Goal: Task Accomplishment & Management: Manage account settings

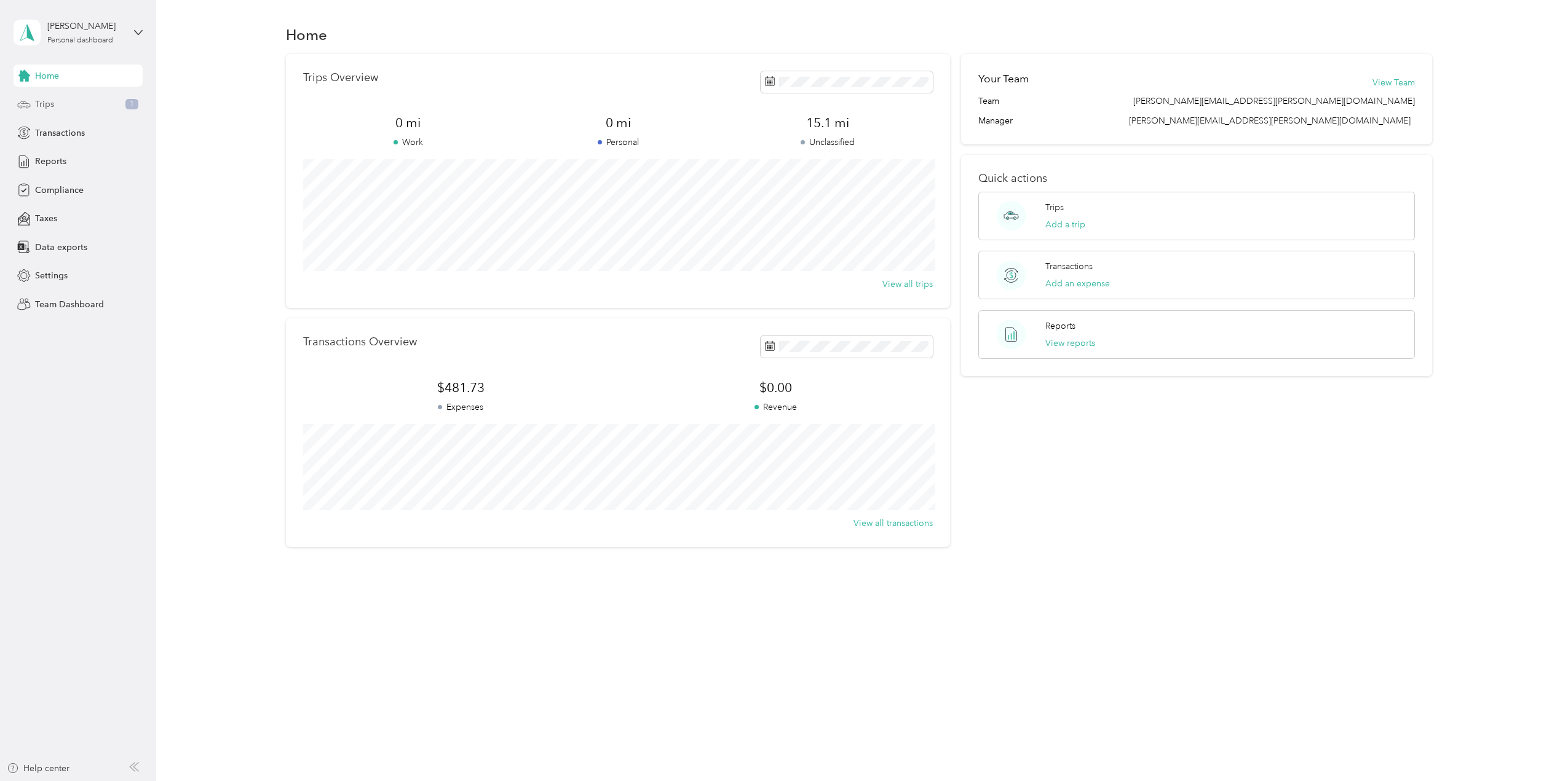
click at [41, 102] on span "Trips" at bounding box center [45, 104] width 19 height 13
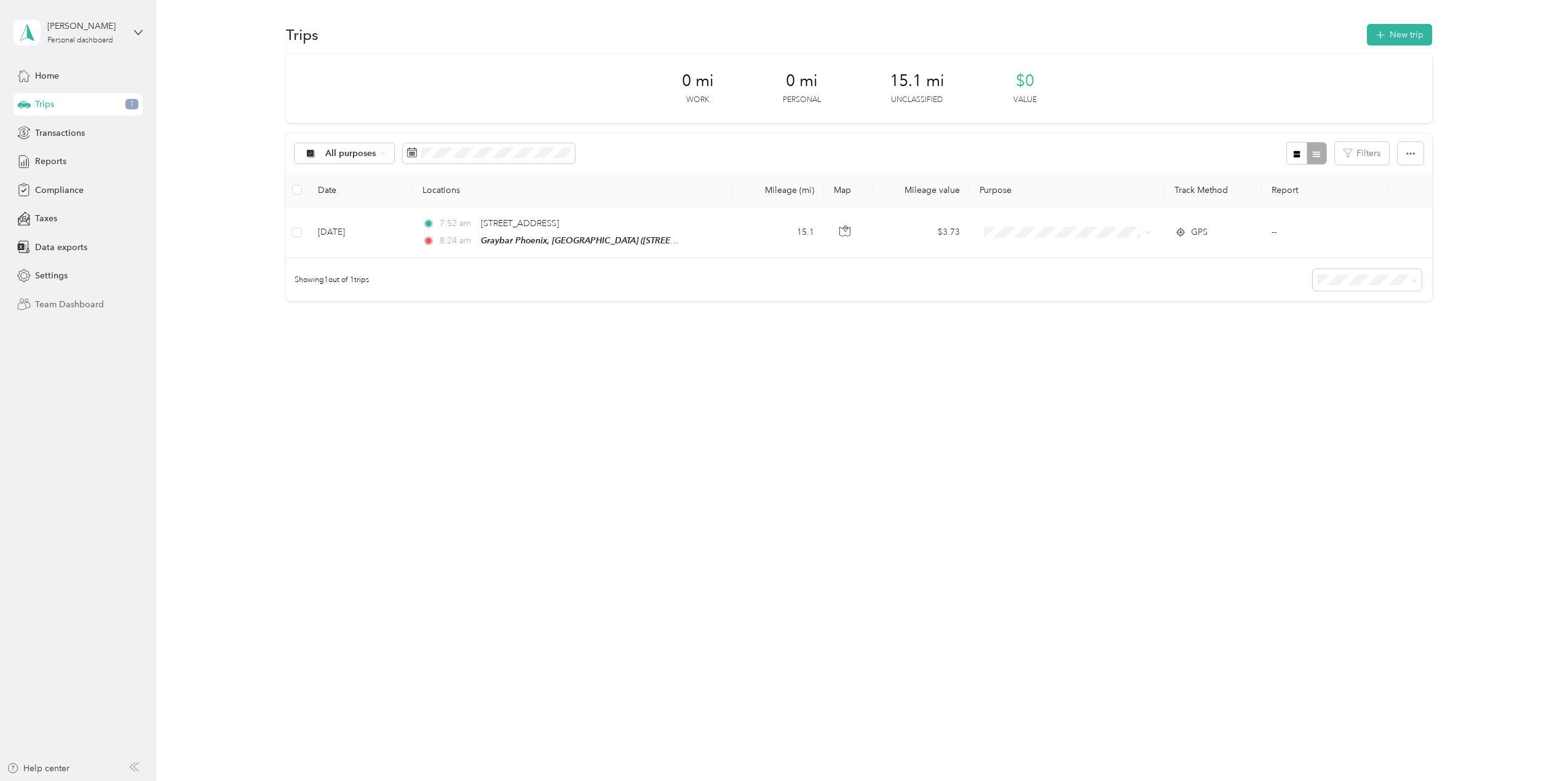
click at [57, 304] on span "Team Dashboard" at bounding box center [70, 304] width 69 height 13
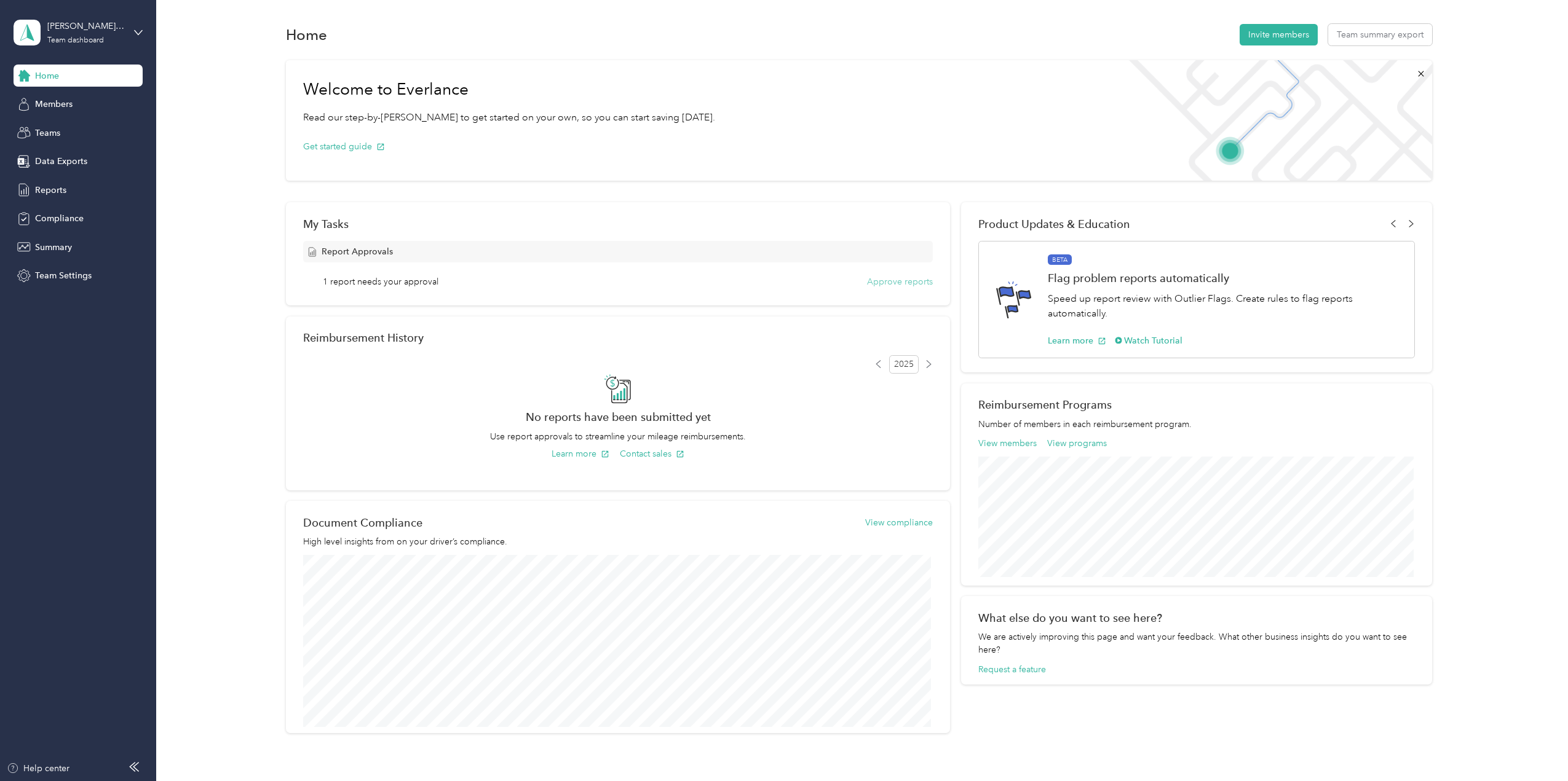
click at [884, 278] on button "Approve reports" at bounding box center [900, 281] width 66 height 13
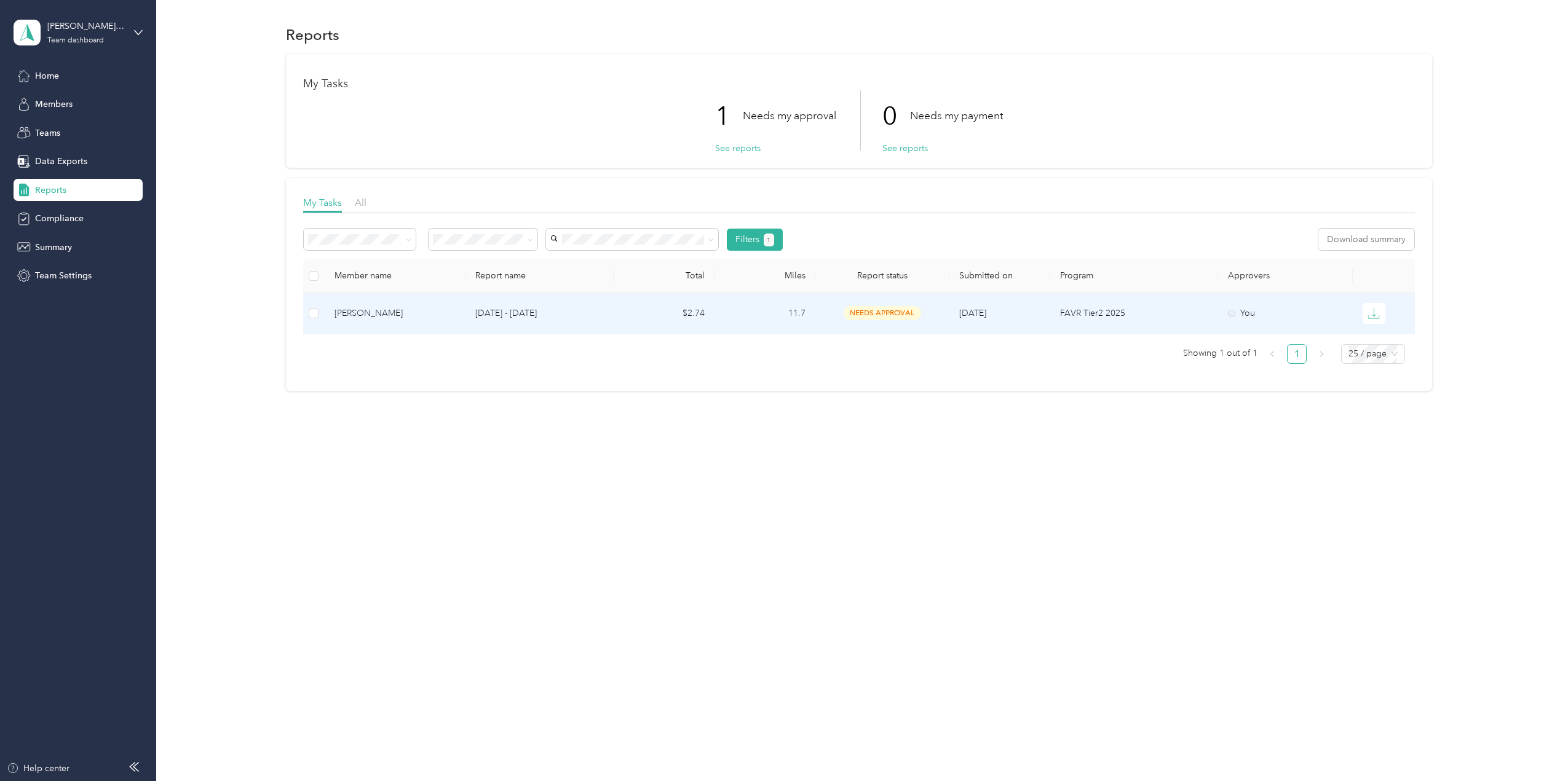
click at [884, 315] on span "needs approval" at bounding box center [882, 313] width 77 height 14
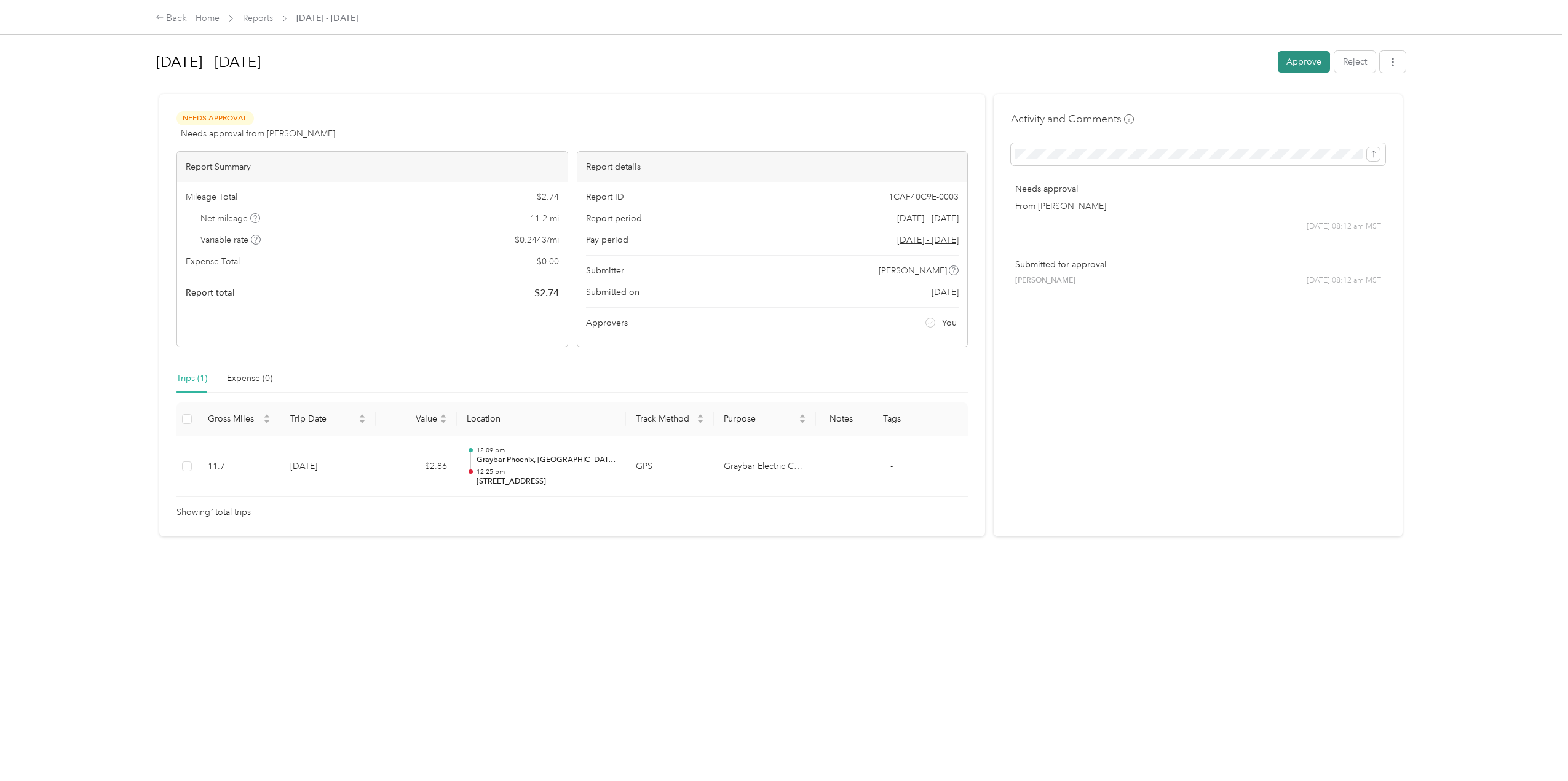
click at [1299, 65] on button "Approve" at bounding box center [1304, 62] width 52 height 22
click at [211, 19] on link "Home" at bounding box center [207, 18] width 24 height 10
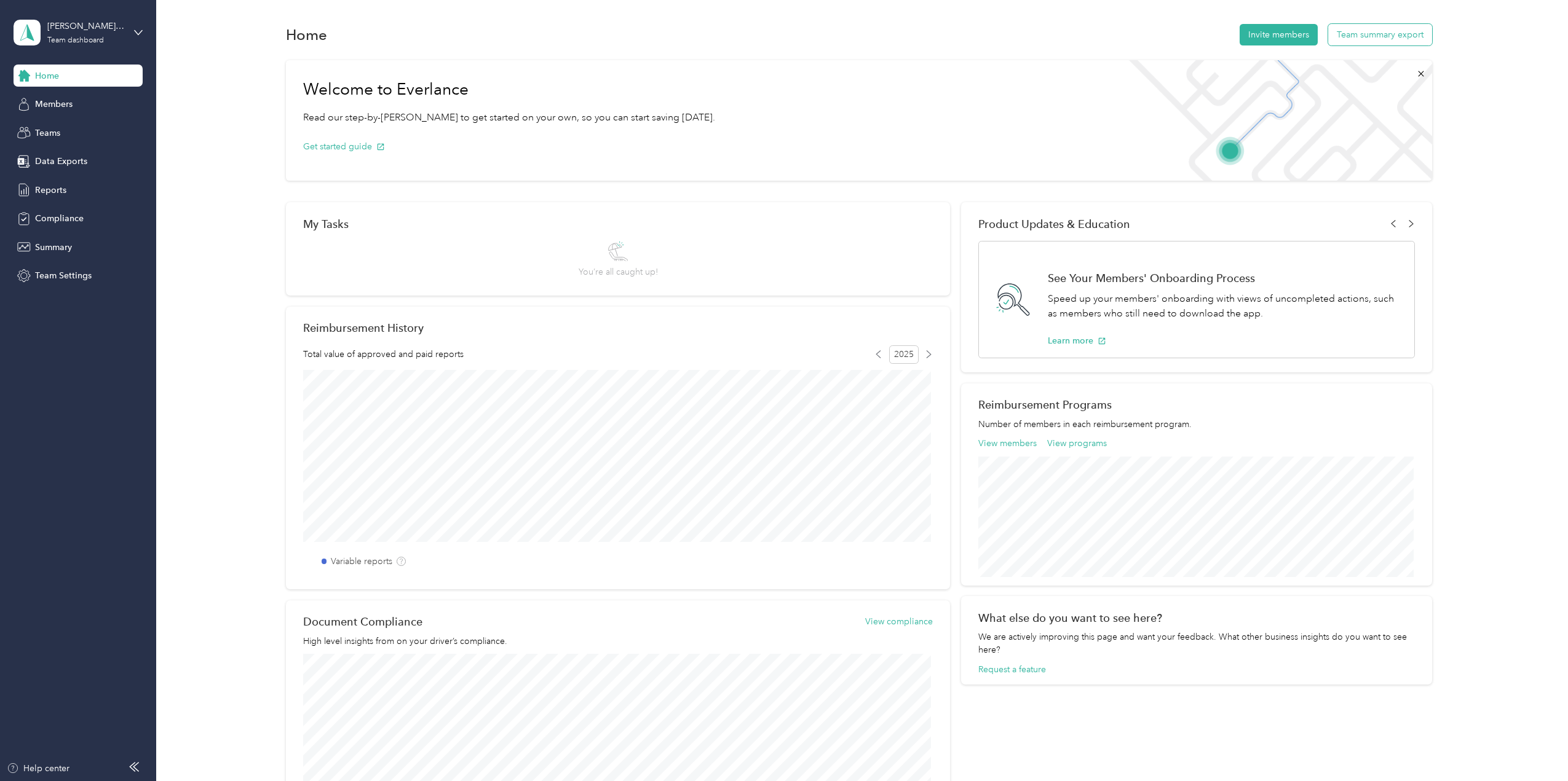
click at [1387, 29] on button "Team summary export" at bounding box center [1380, 35] width 104 height 22
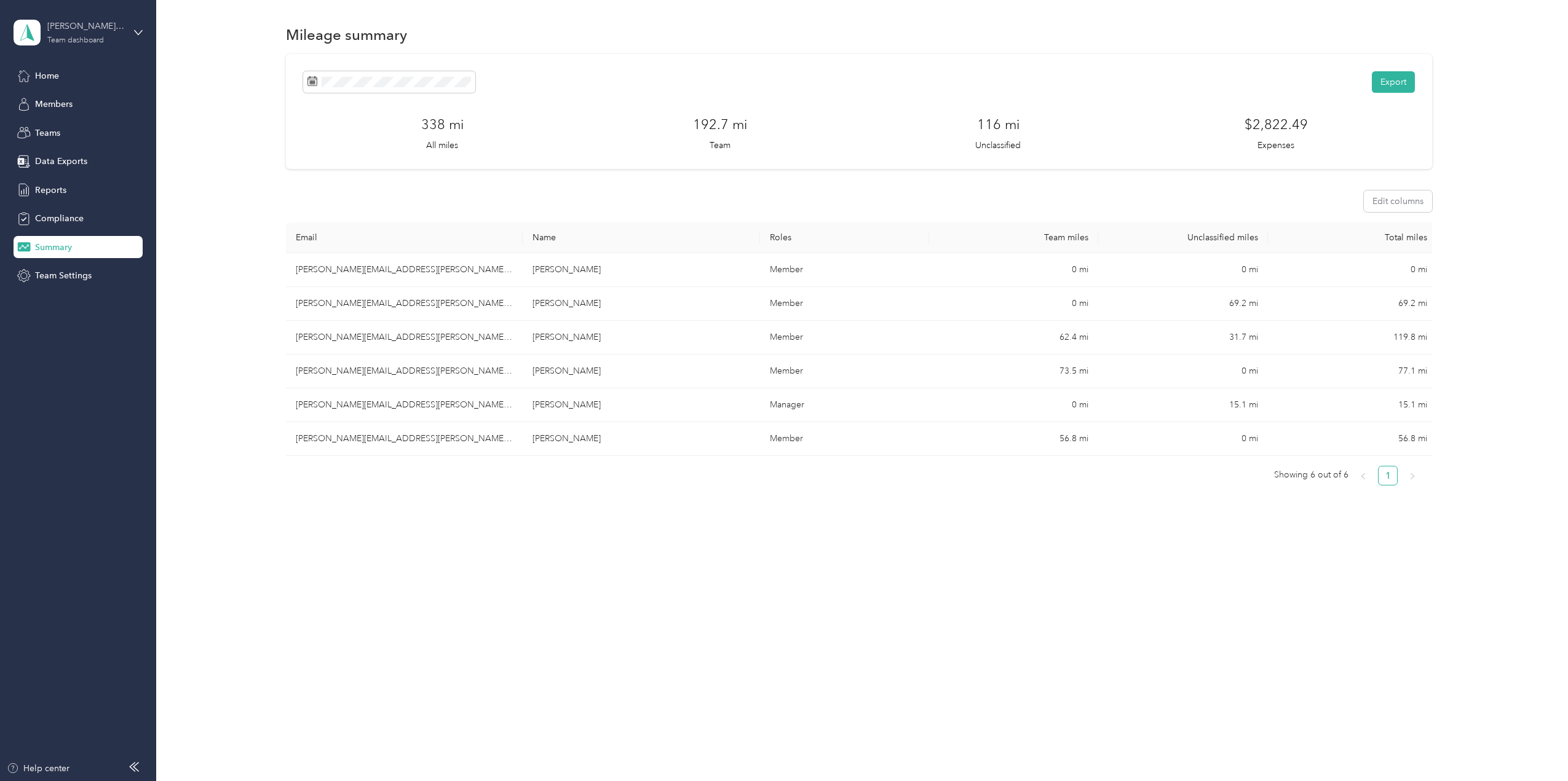
click at [56, 31] on div "[PERSON_NAME][EMAIL_ADDRESS][PERSON_NAME][DOMAIN_NAME]" at bounding box center [86, 26] width 77 height 13
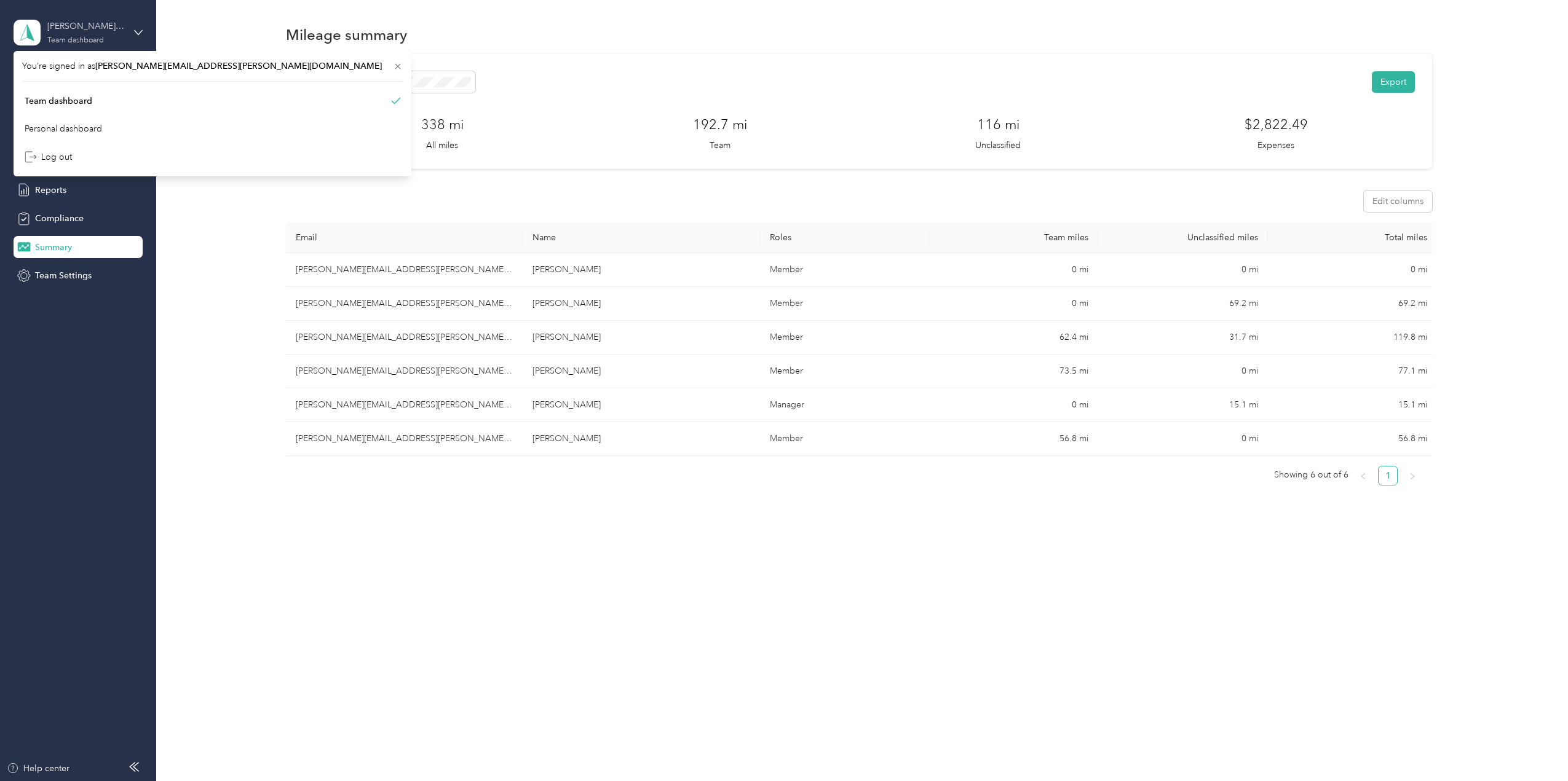
click at [56, 31] on div "[PERSON_NAME][EMAIL_ADDRESS][PERSON_NAME][DOMAIN_NAME]" at bounding box center [86, 26] width 77 height 13
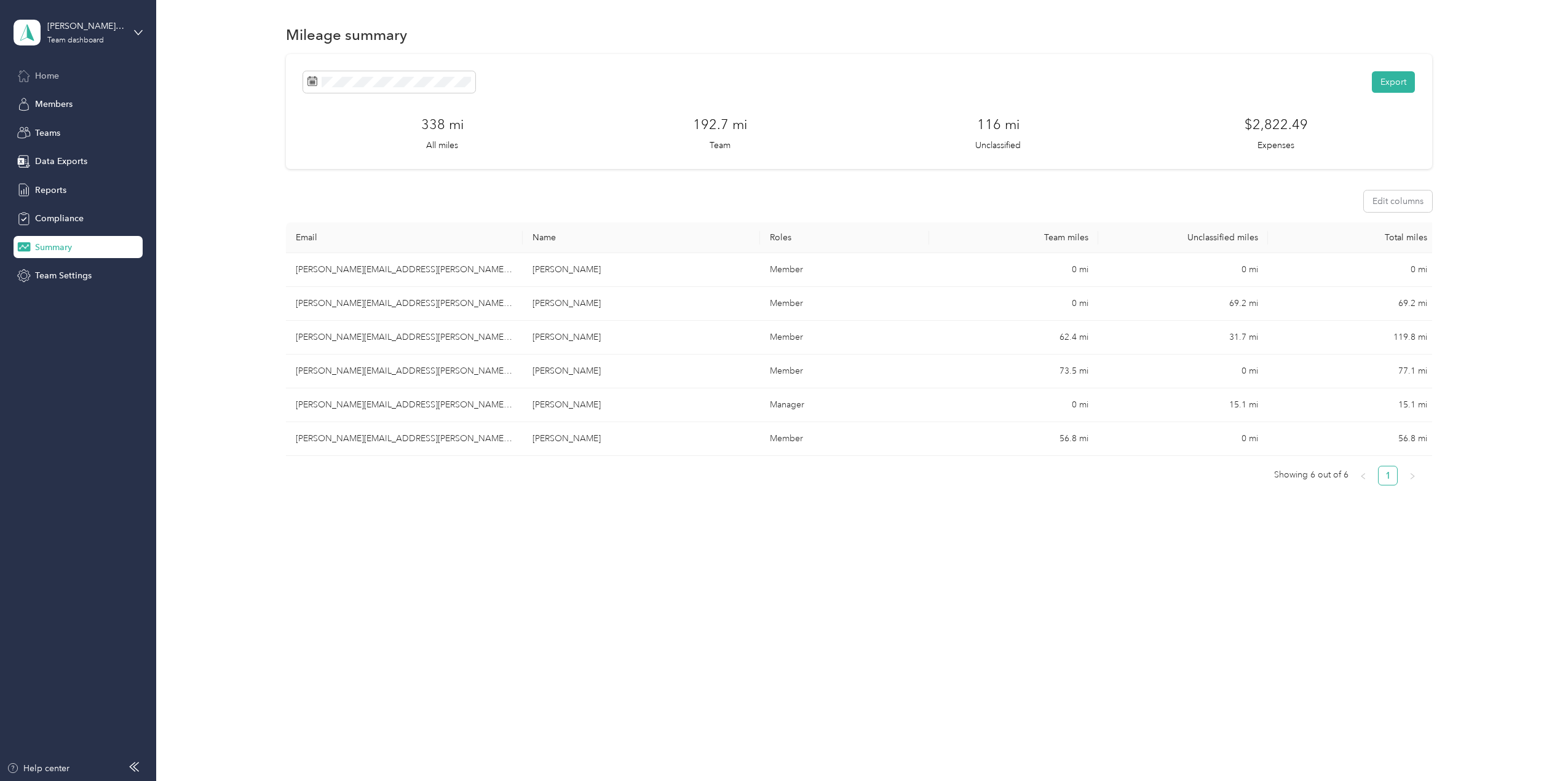
click at [54, 73] on span "Home" at bounding box center [47, 76] width 24 height 13
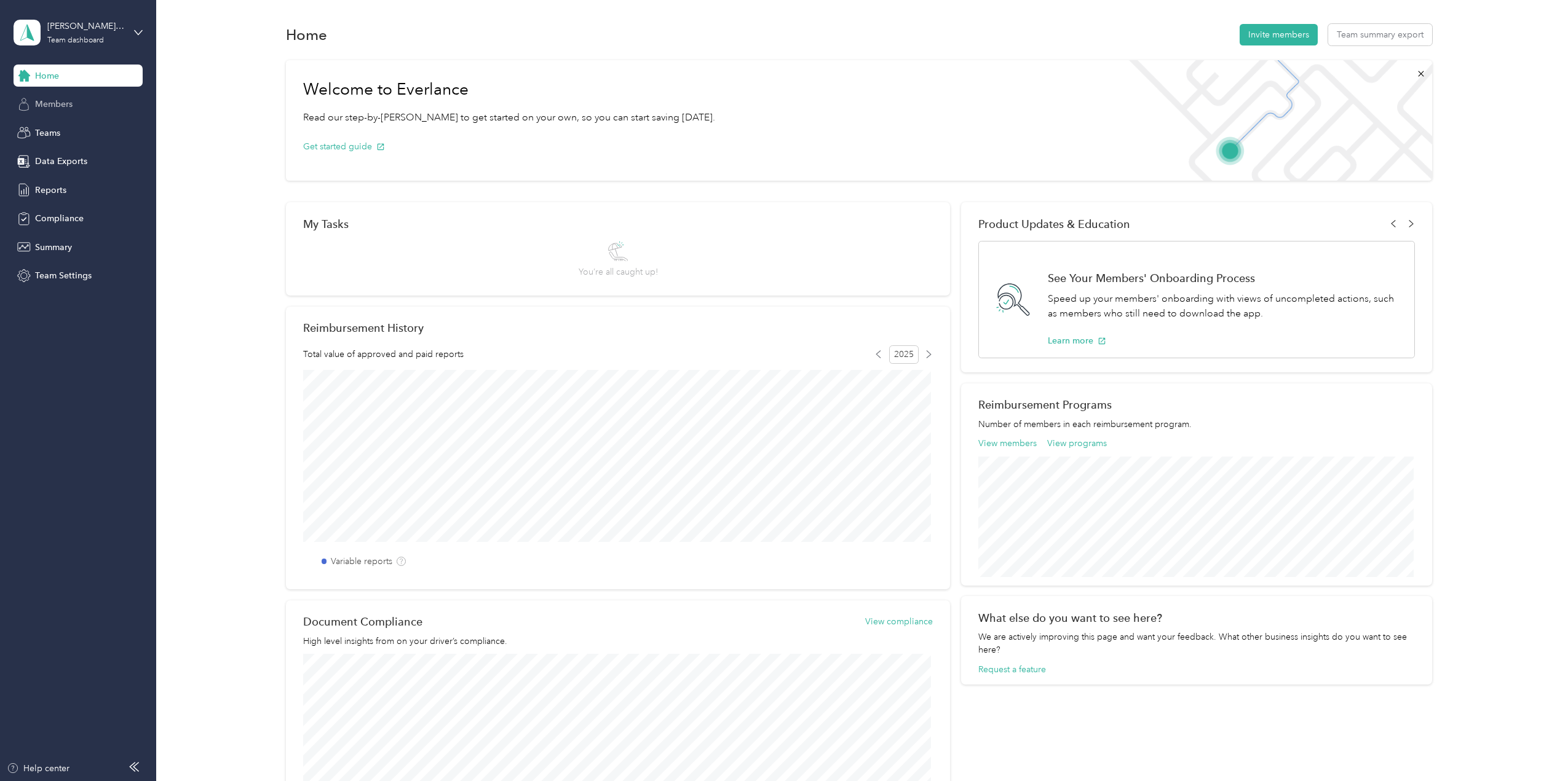
click at [57, 112] on div "Members" at bounding box center [78, 104] width 129 height 22
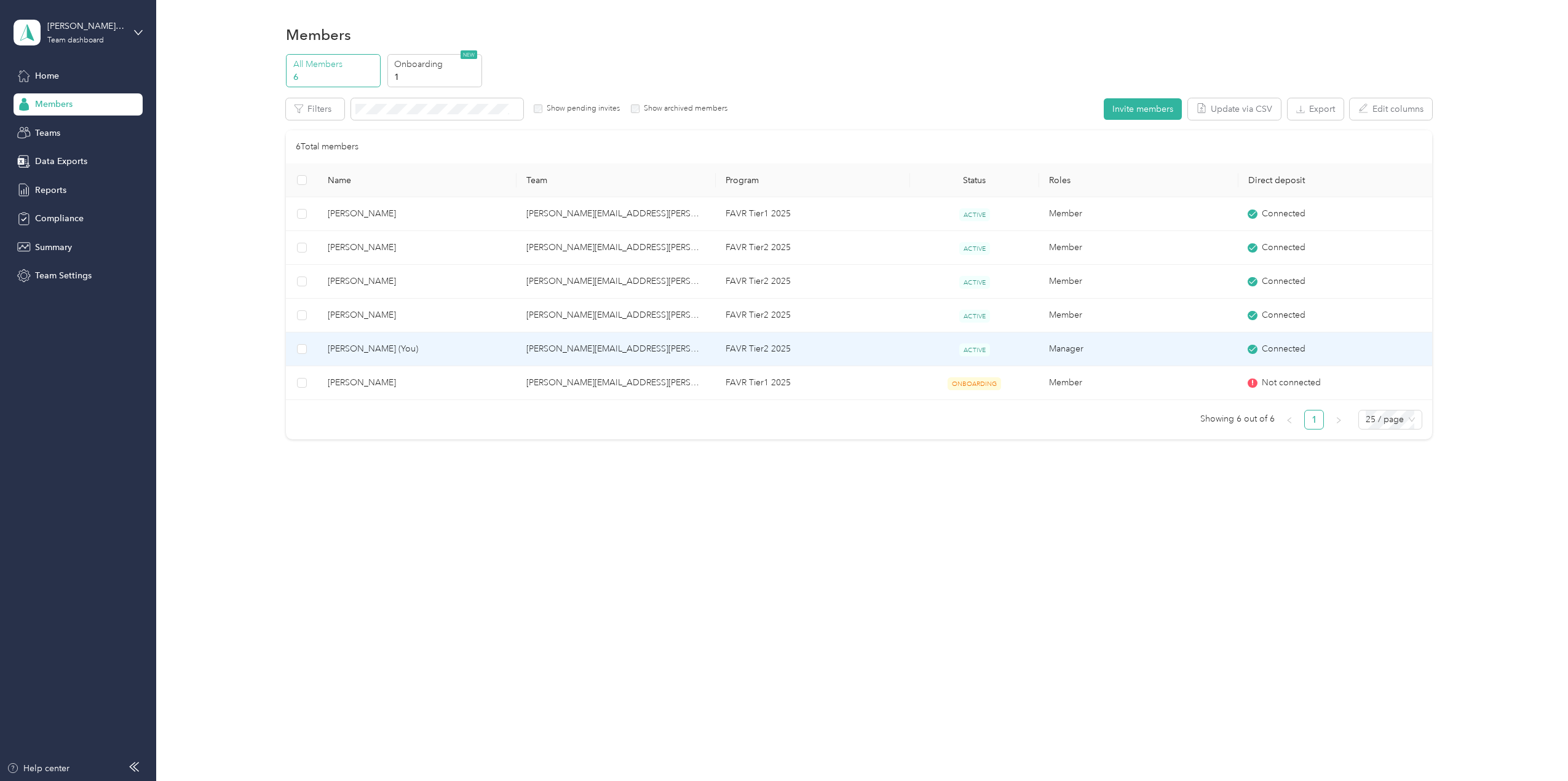
click at [365, 347] on span "[PERSON_NAME] (You)" at bounding box center [417, 349] width 180 height 13
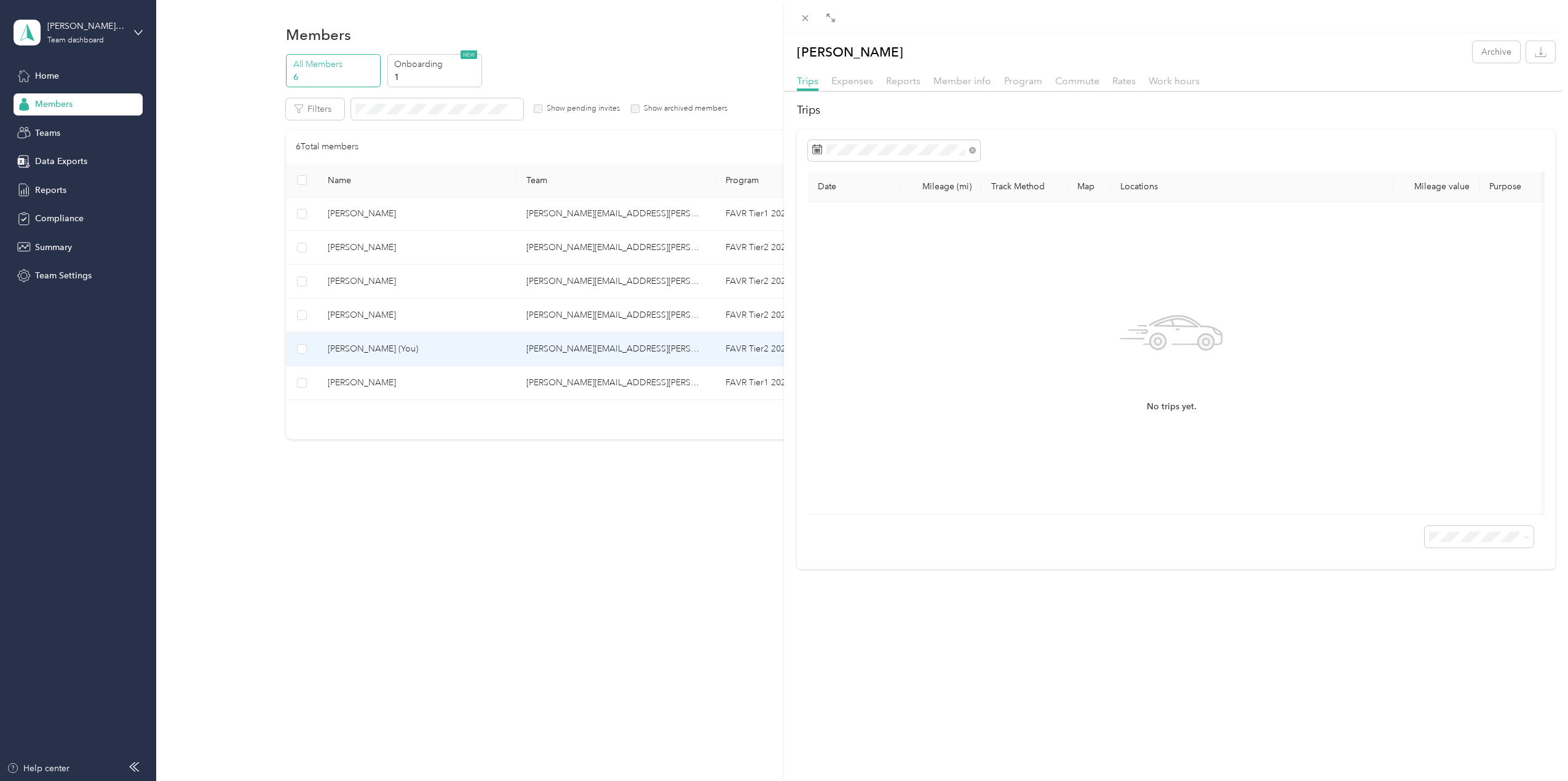
click at [45, 76] on div "[PERSON_NAME] Archive Trips Expenses Reports Member info Program Commute Rates …" at bounding box center [784, 390] width 1568 height 781
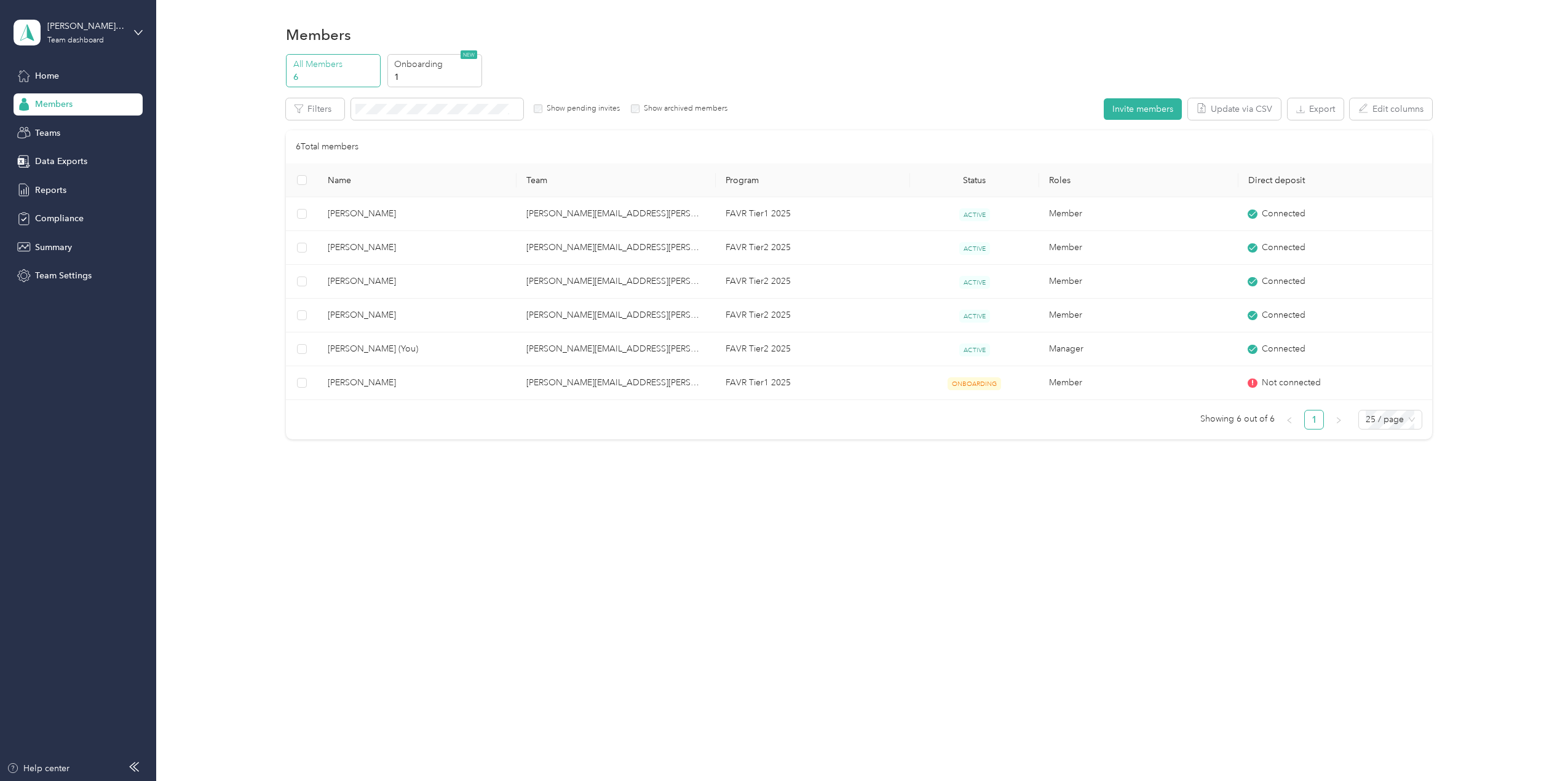
click at [45, 76] on span "Home" at bounding box center [47, 76] width 24 height 13
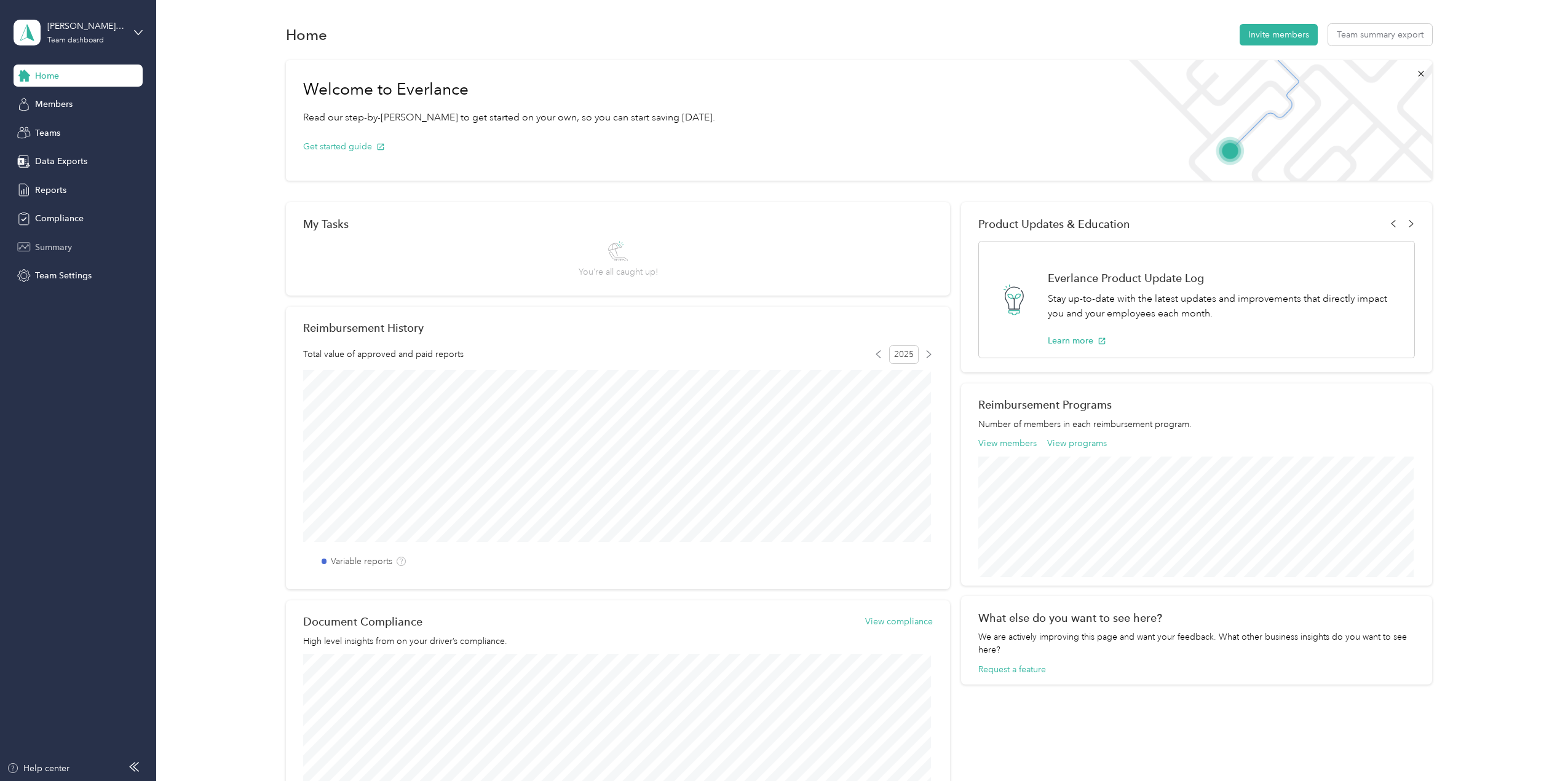
click at [38, 250] on span "Summary" at bounding box center [54, 248] width 37 height 13
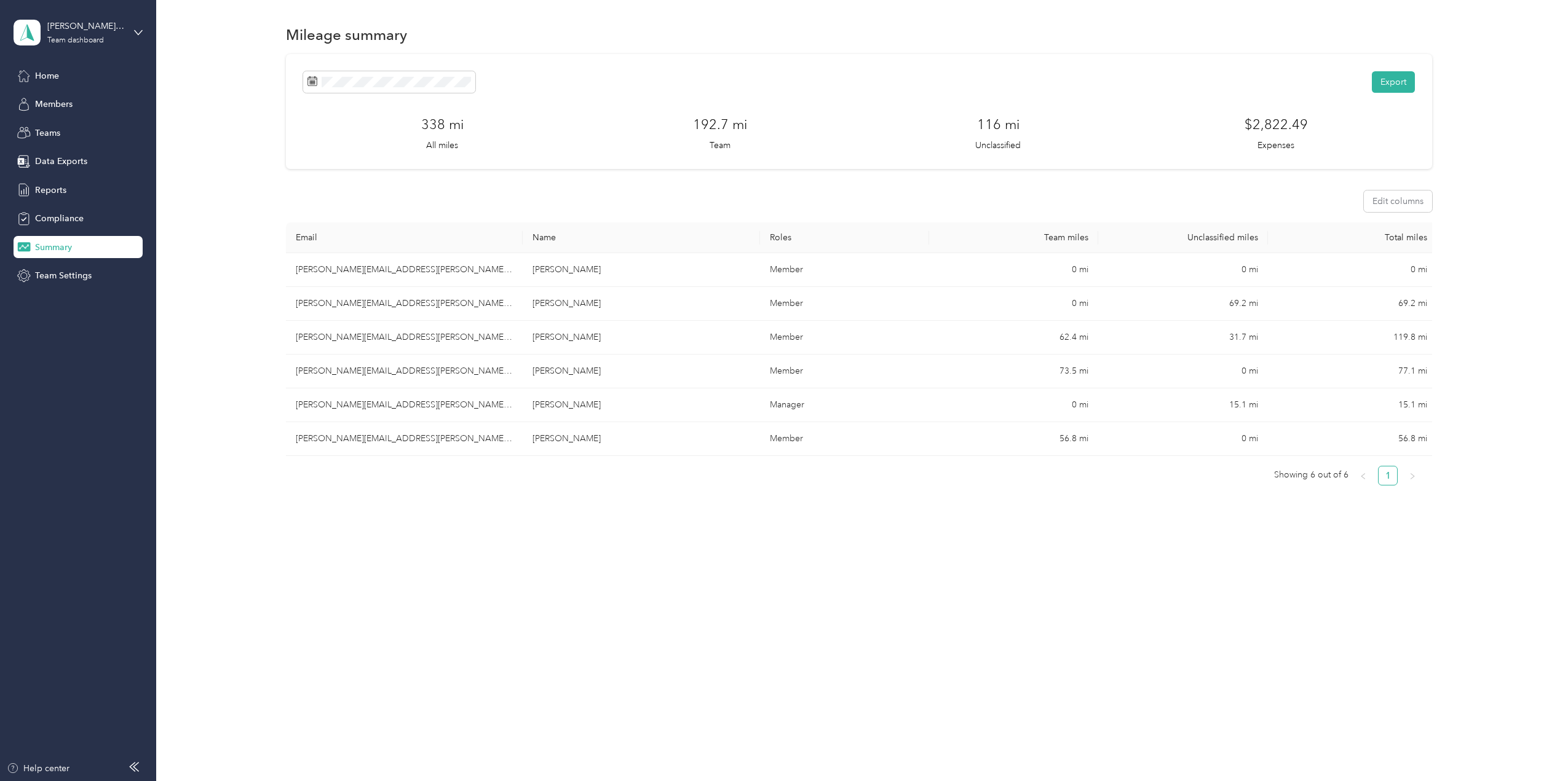
click at [47, 253] on span "Summary" at bounding box center [54, 248] width 37 height 13
click at [50, 221] on span "Compliance" at bounding box center [60, 218] width 49 height 13
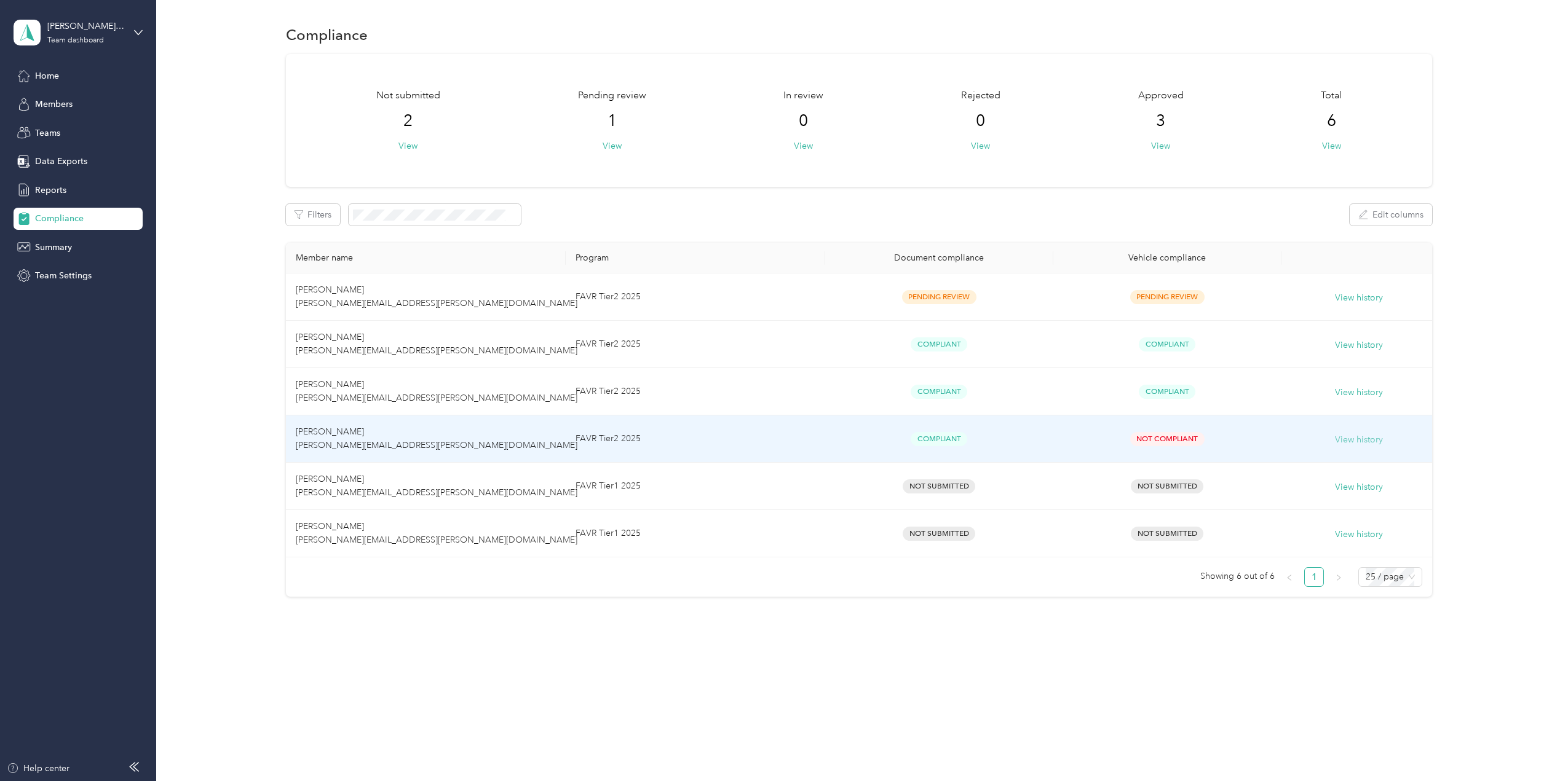
click at [1362, 439] on button "View history" at bounding box center [1359, 439] width 48 height 13
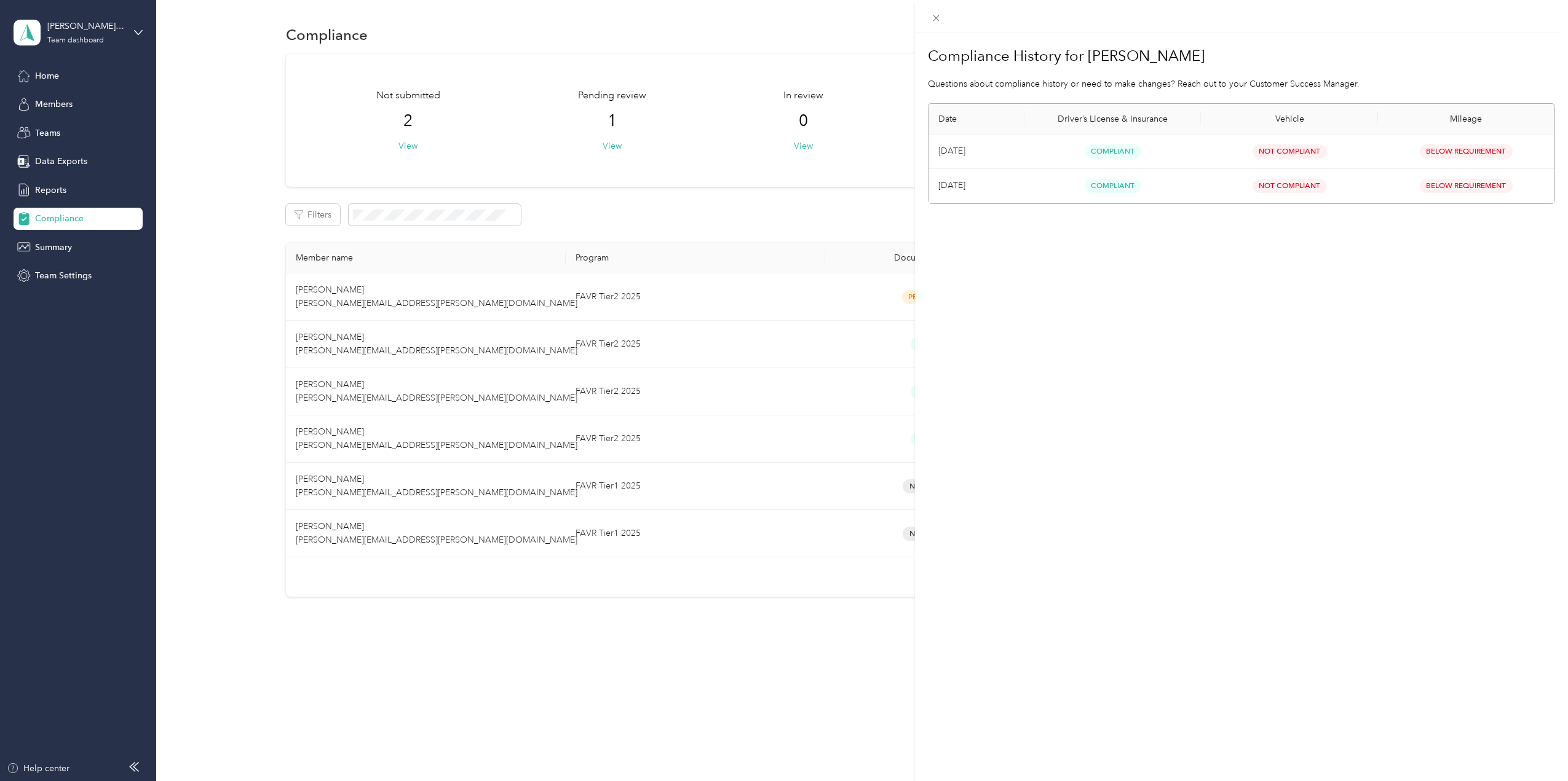
click at [703, 717] on div "Compliance History for [PERSON_NAME] Questions about compliance history or need…" at bounding box center [784, 390] width 1568 height 781
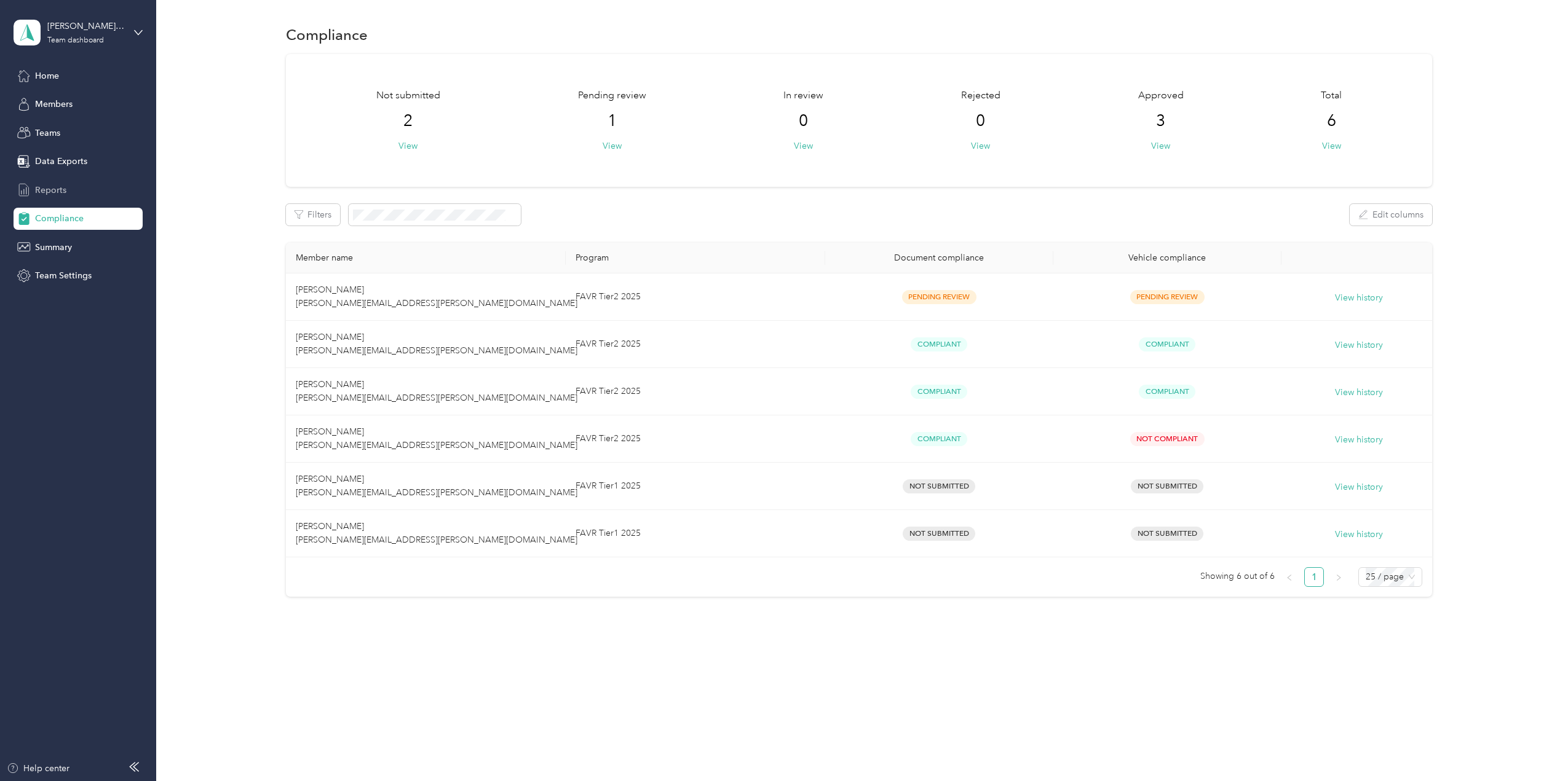
click at [44, 190] on span "Reports" at bounding box center [51, 190] width 31 height 13
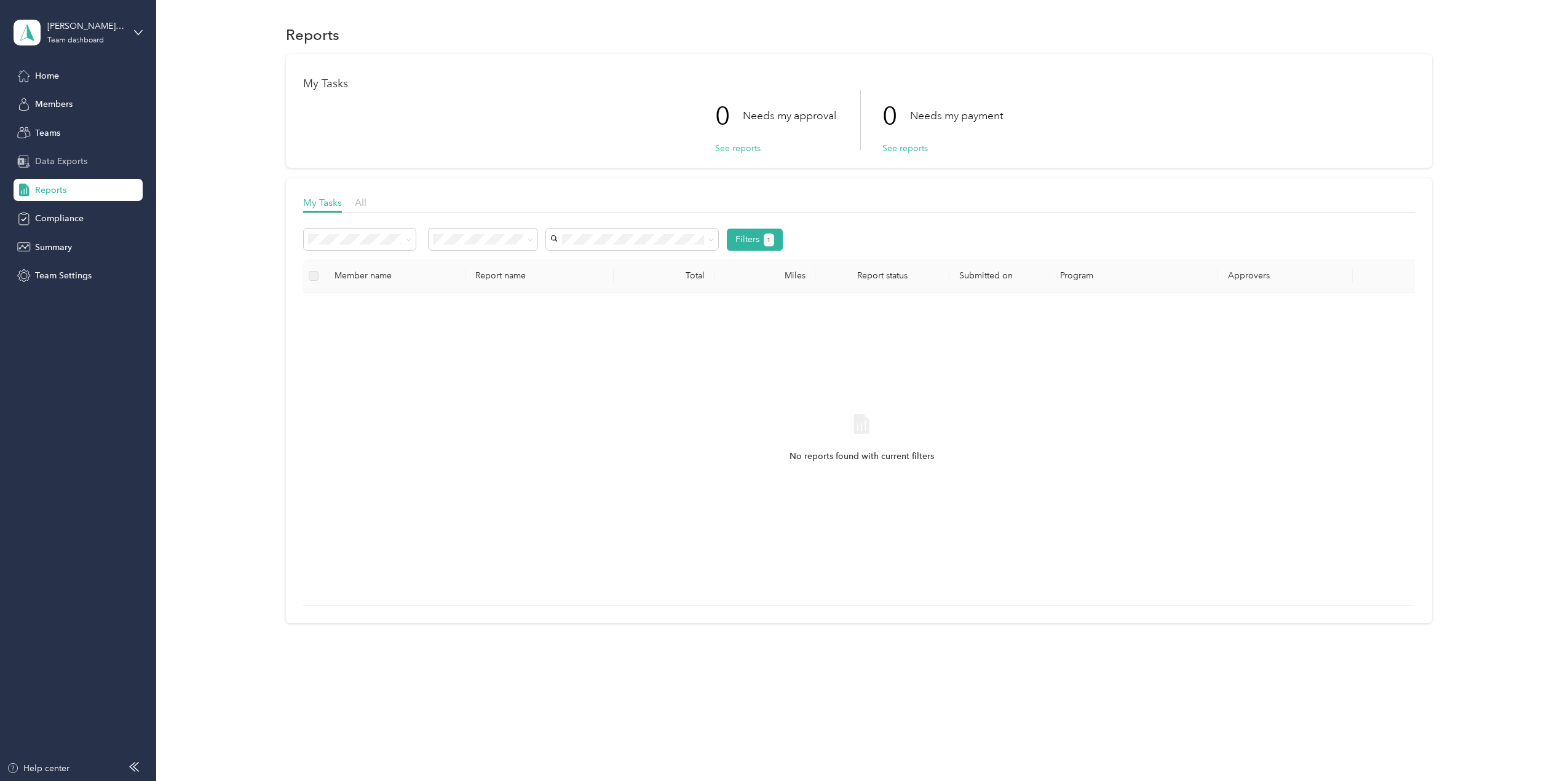
click at [50, 154] on div "Data Exports" at bounding box center [78, 161] width 129 height 22
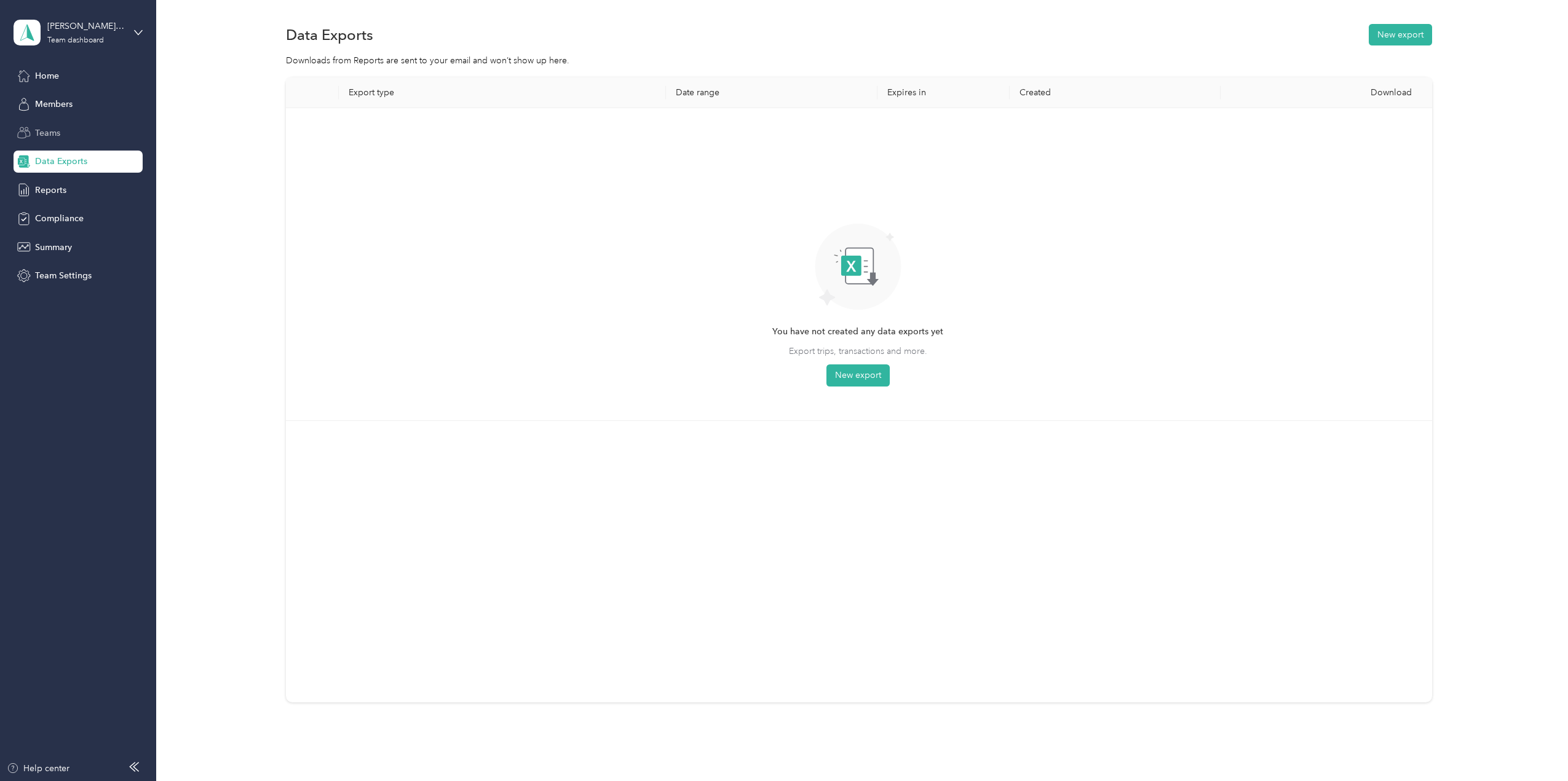
click at [56, 125] on div "Teams" at bounding box center [78, 132] width 129 height 22
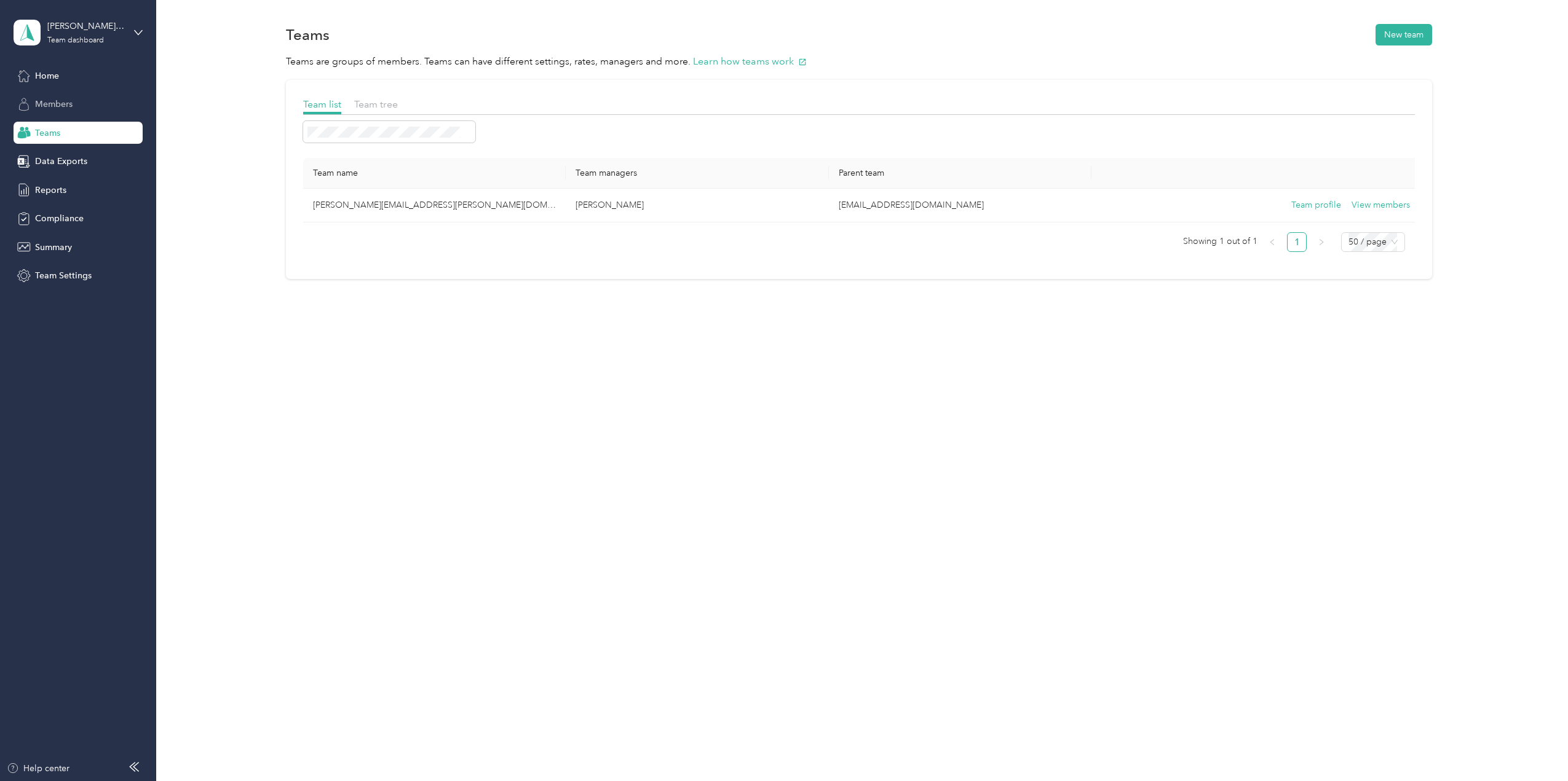
click at [49, 101] on span "Members" at bounding box center [54, 104] width 38 height 13
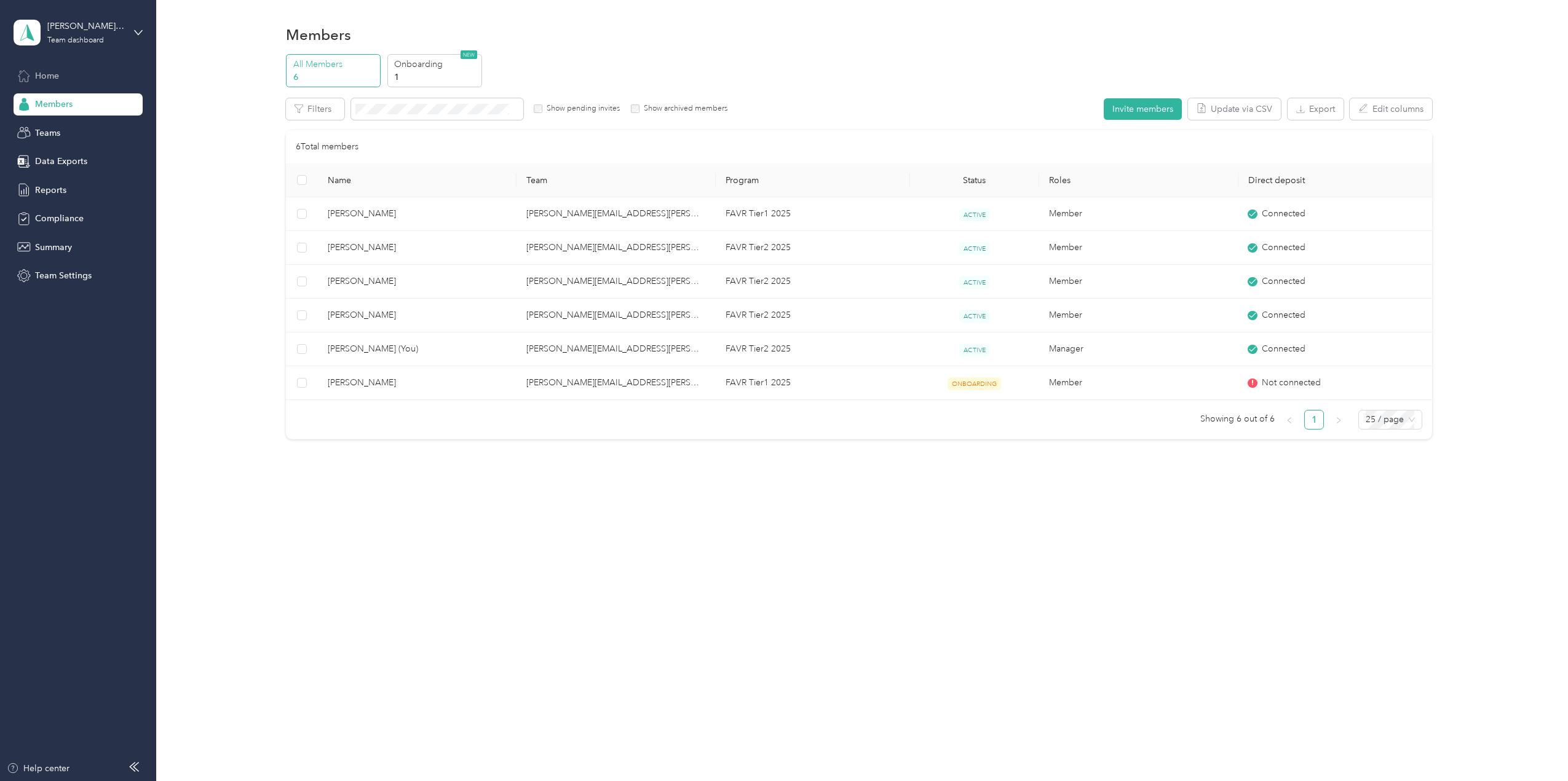
click at [40, 79] on span "Home" at bounding box center [47, 76] width 24 height 13
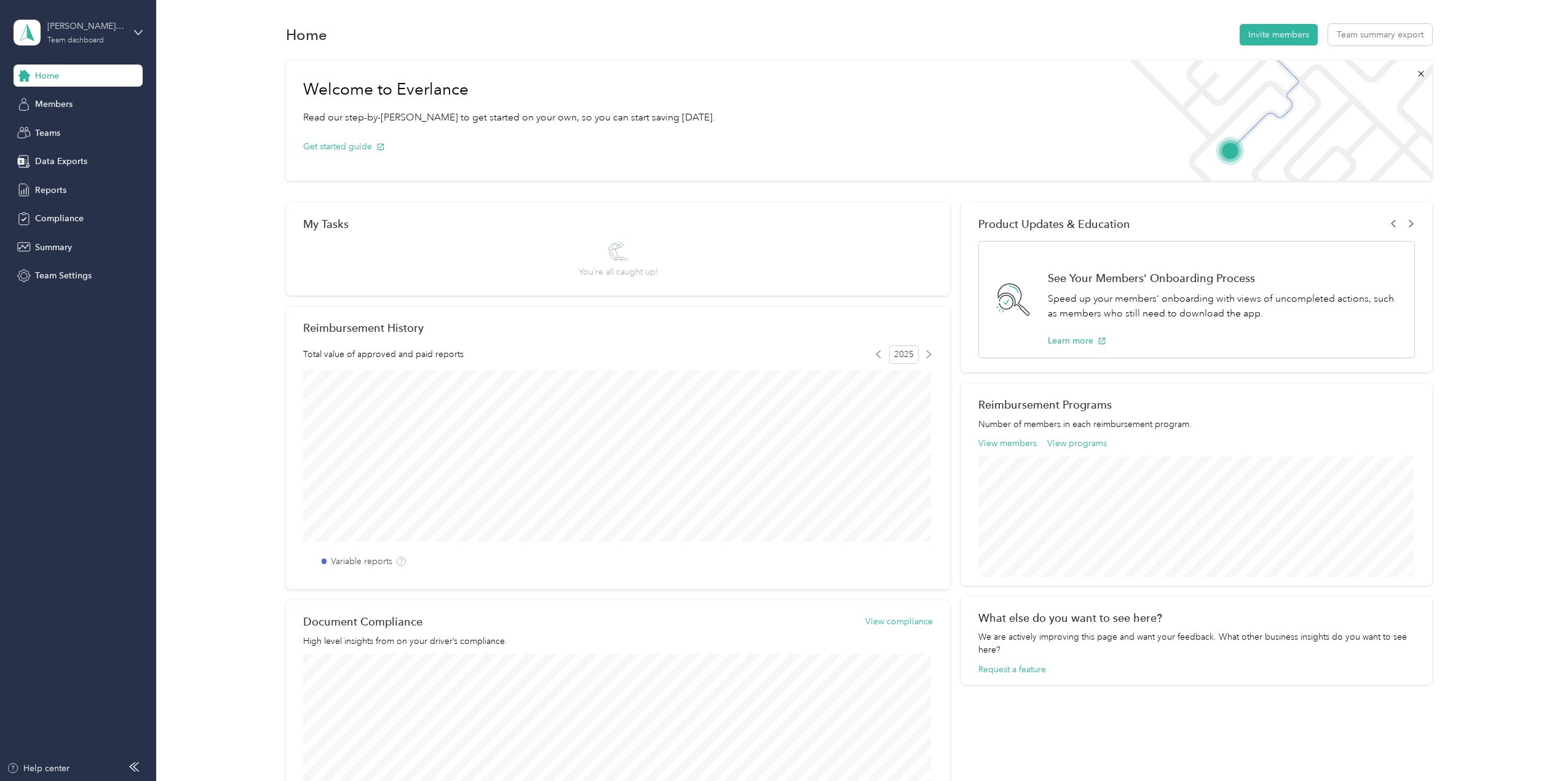
click at [72, 33] on div "[PERSON_NAME][EMAIL_ADDRESS][PERSON_NAME][DOMAIN_NAME] Team dashboard" at bounding box center [86, 32] width 77 height 24
click at [74, 129] on div "Personal dashboard" at bounding box center [63, 129] width 77 height 13
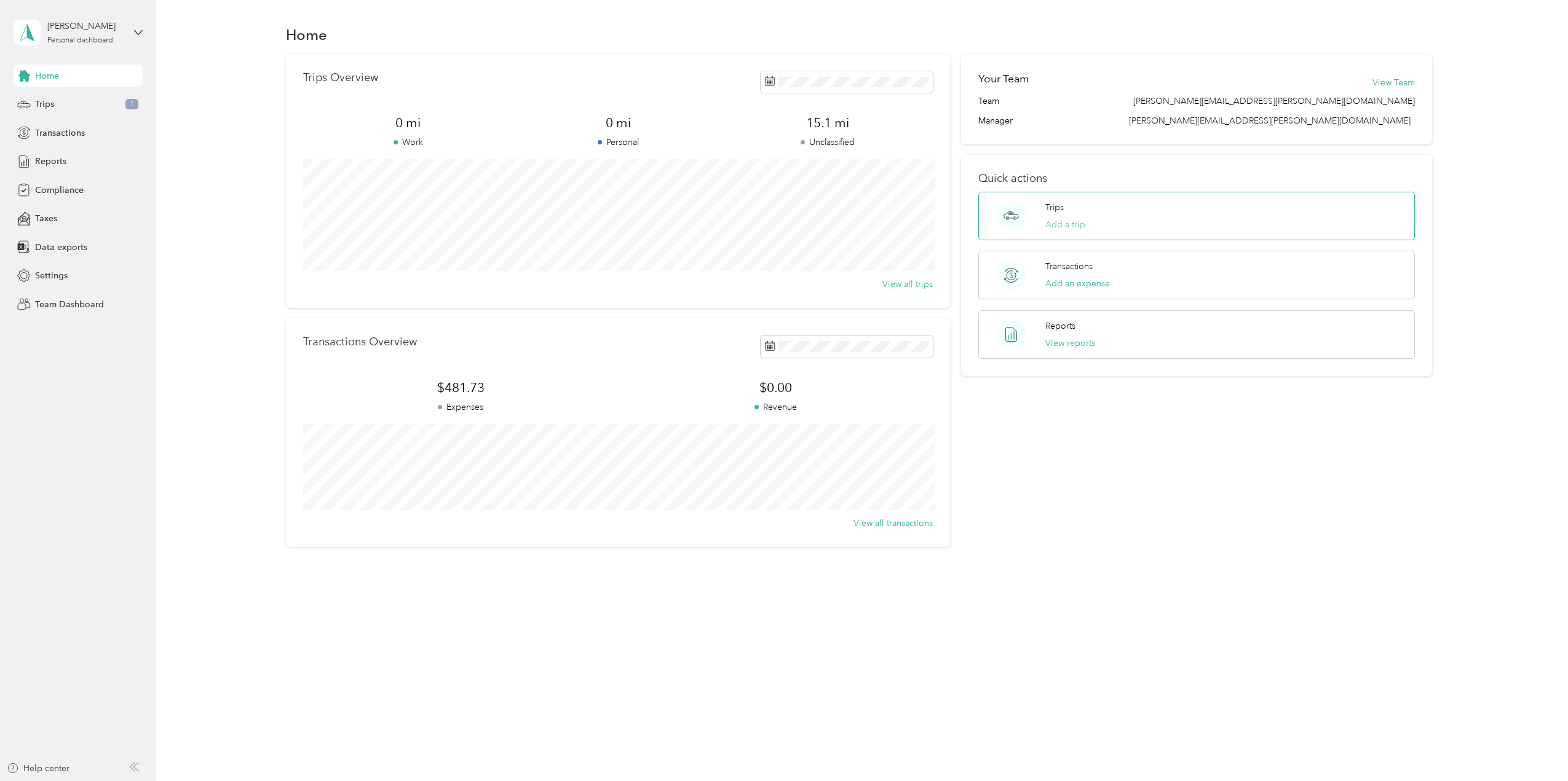
click at [1071, 223] on button "Add a trip" at bounding box center [1065, 225] width 40 height 13
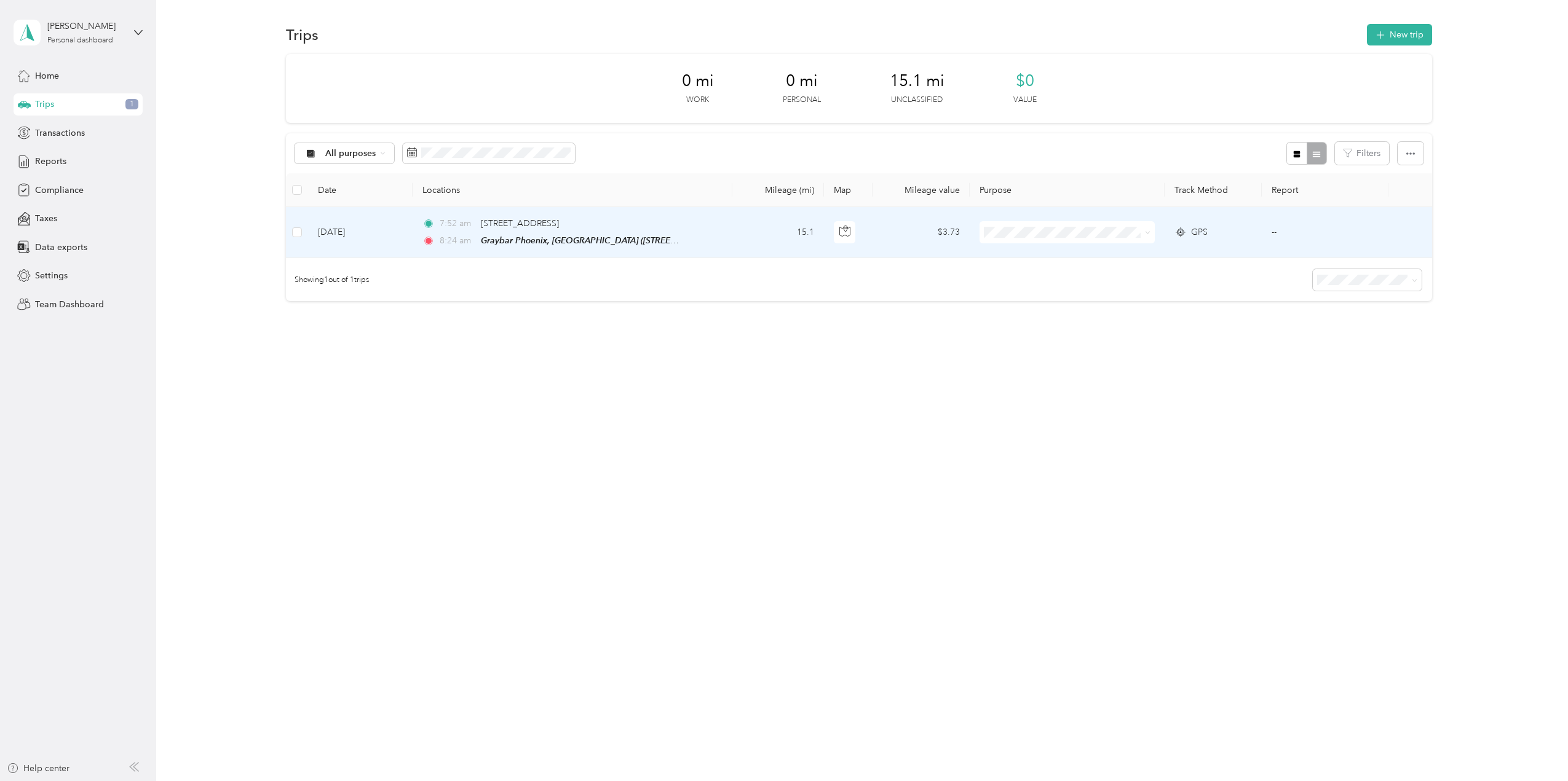
click at [723, 234] on td "7:52 am 3400–[STREET_ADDRESS] 8:[GEOGRAPHIC_DATA] ([STREET_ADDRESS][US_STATE])" at bounding box center [573, 233] width 320 height 51
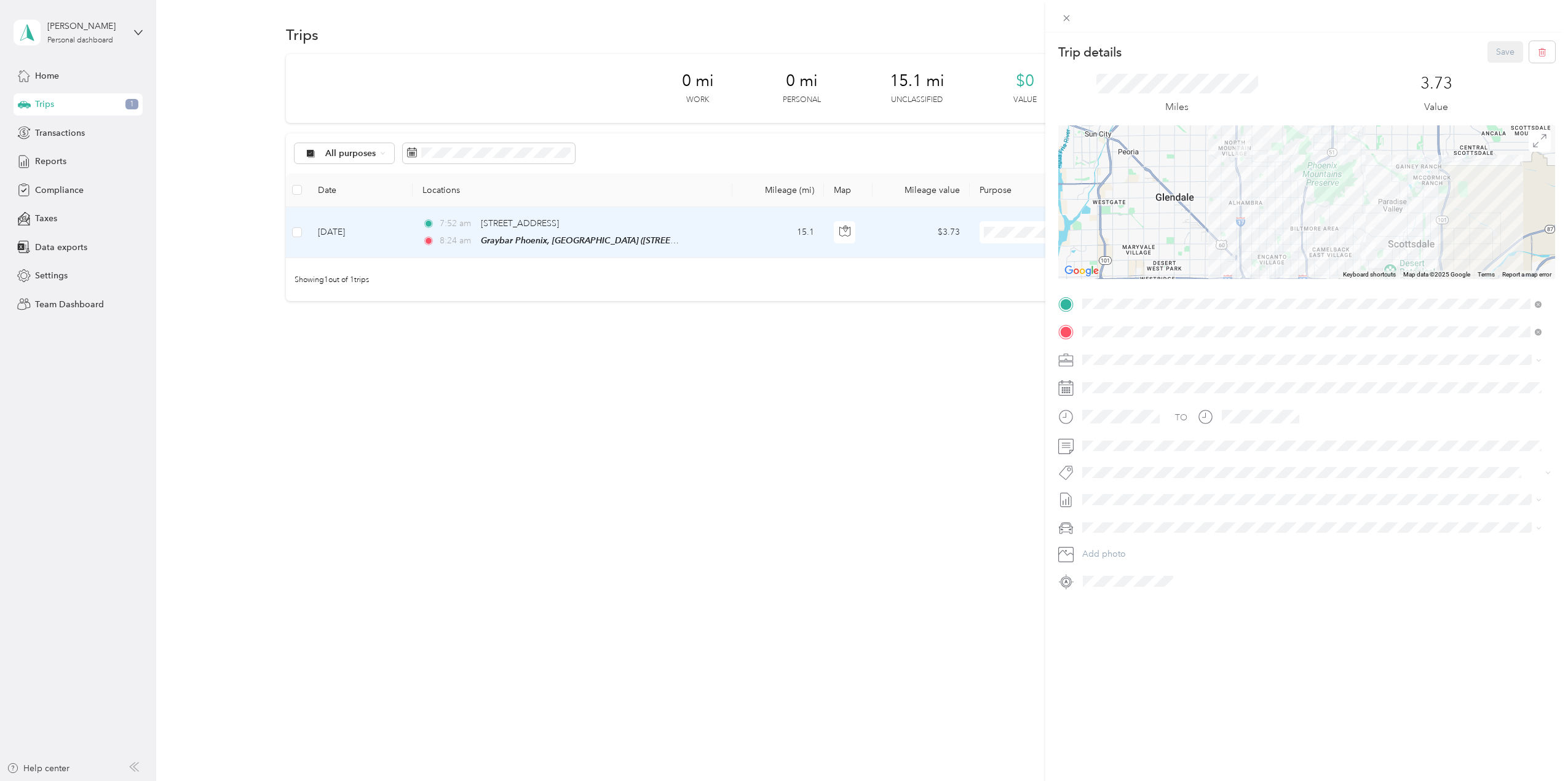
click at [1105, 404] on span "Personal" at bounding box center [1103, 403] width 33 height 10
click at [1487, 50] on button "Save" at bounding box center [1505, 52] width 36 height 22
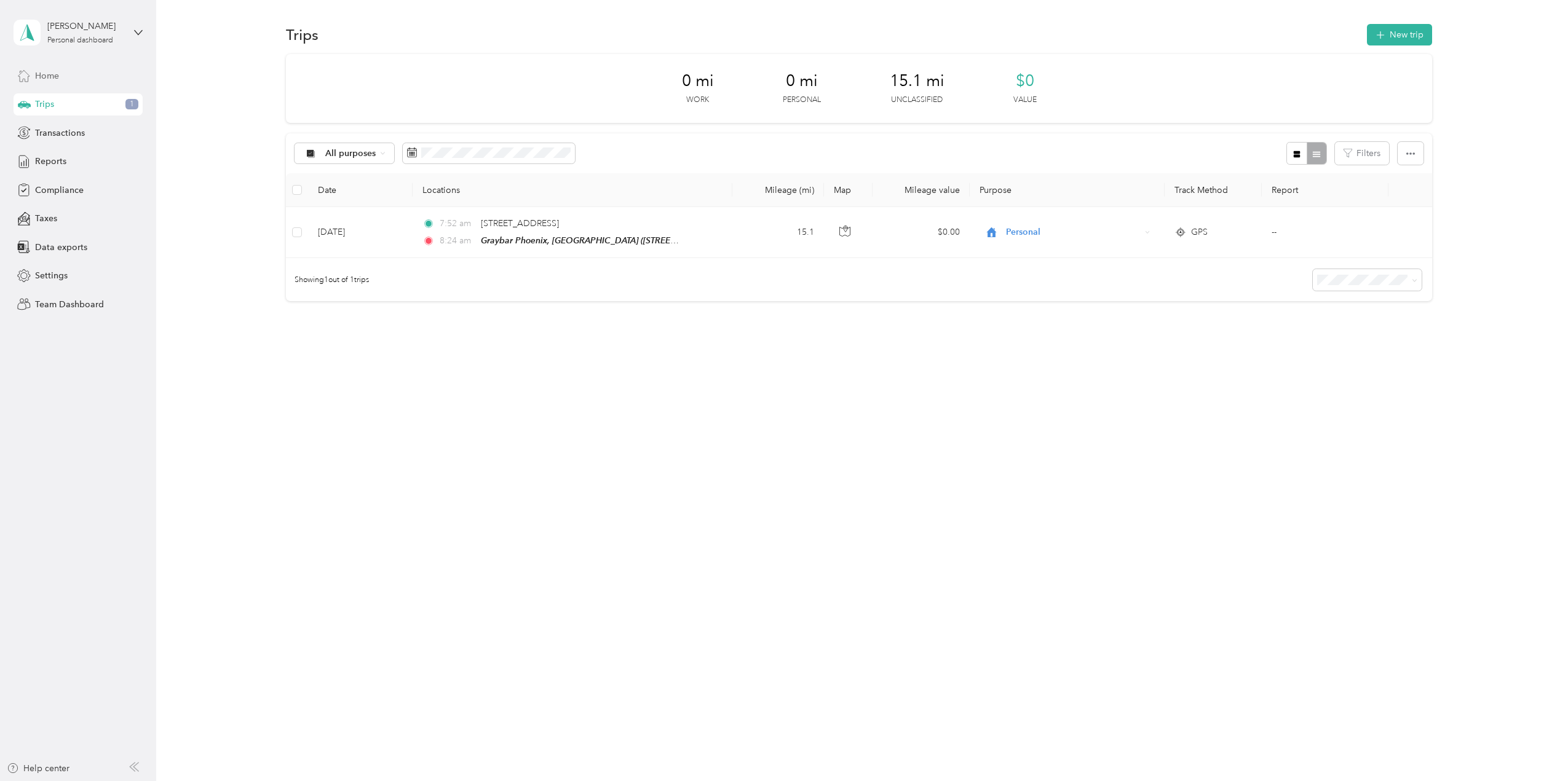
click at [44, 74] on span "Home" at bounding box center [47, 76] width 24 height 13
